Goal: Find specific page/section: Find specific page/section

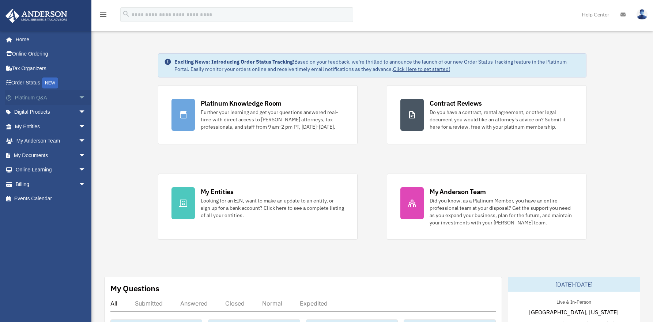
click at [84, 98] on span "arrow_drop_down" at bounding box center [86, 97] width 15 height 15
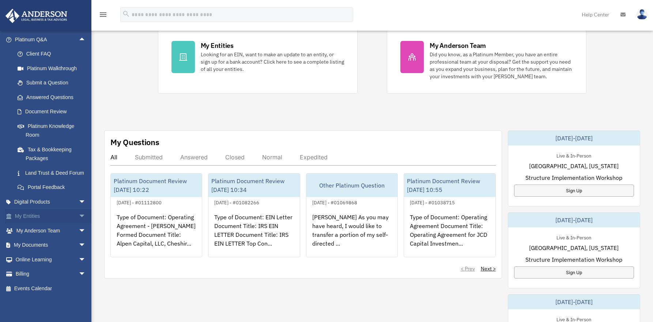
scroll to position [183, 0]
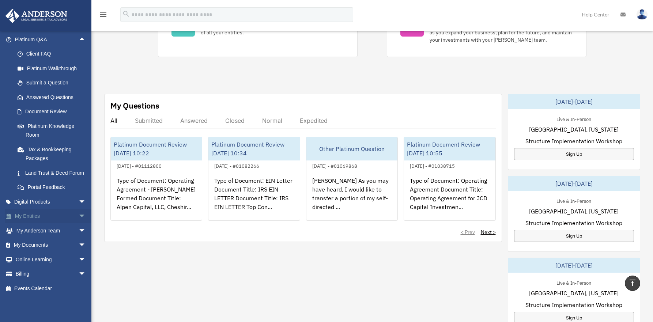
click at [79, 216] on span "arrow_drop_down" at bounding box center [86, 216] width 15 height 15
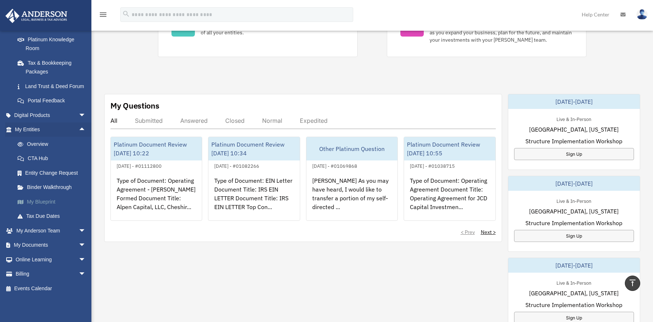
scroll to position [153, 0]
click at [79, 229] on span "arrow_drop_down" at bounding box center [86, 230] width 15 height 15
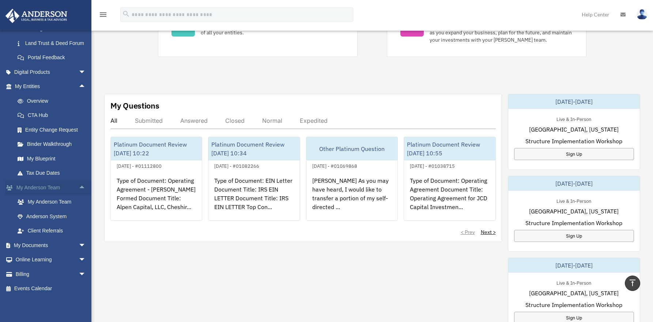
scroll to position [197, 0]
click at [61, 247] on link "My Documents arrow_drop_down" at bounding box center [51, 245] width 92 height 15
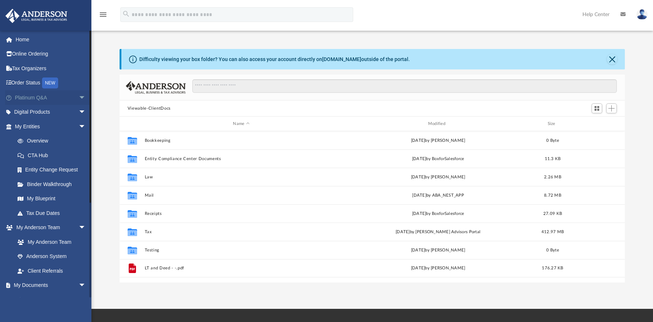
click at [79, 95] on span "arrow_drop_down" at bounding box center [86, 97] width 15 height 15
